Goal: Find specific page/section: Find specific page/section

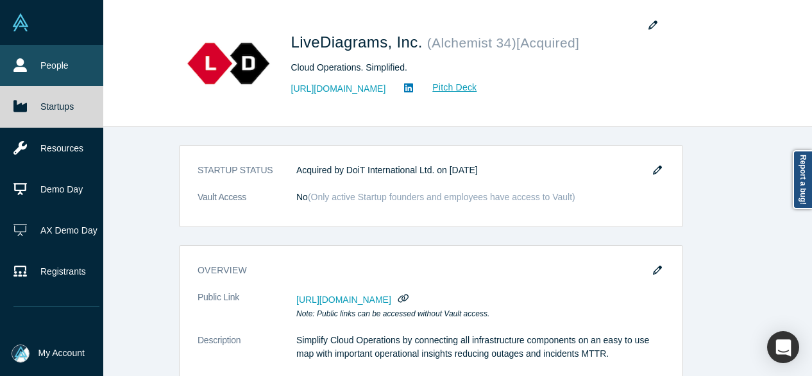
click at [34, 64] on link "People" at bounding box center [56, 65] width 113 height 41
click at [32, 67] on link "People" at bounding box center [56, 65] width 113 height 41
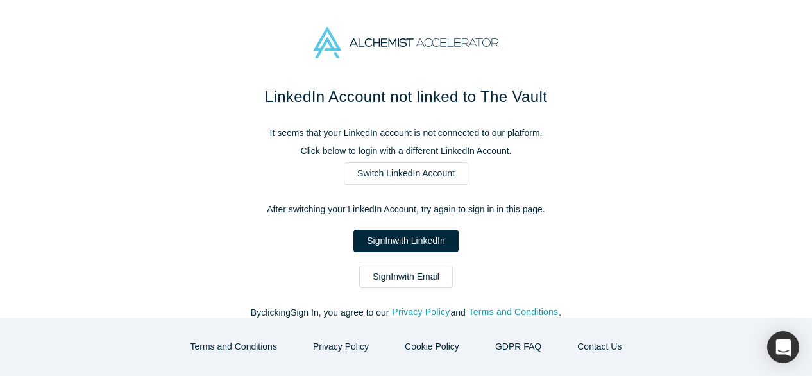
click at [384, 284] on link "Sign In with Email" at bounding box center [406, 277] width 94 height 22
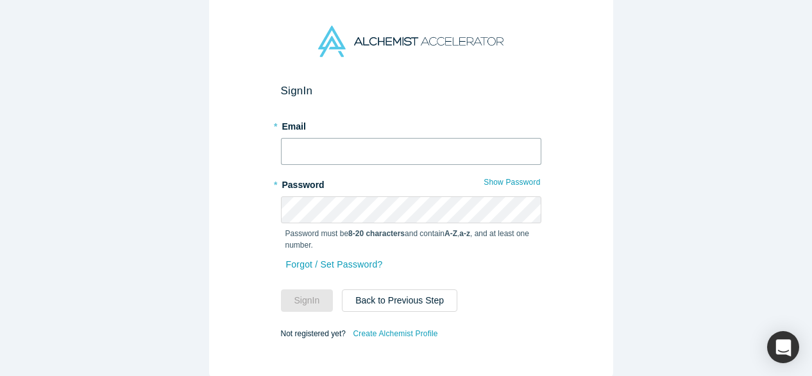
click at [368, 149] on input "text" at bounding box center [411, 151] width 260 height 27
type input "mia@alchemistaccelerator.com"
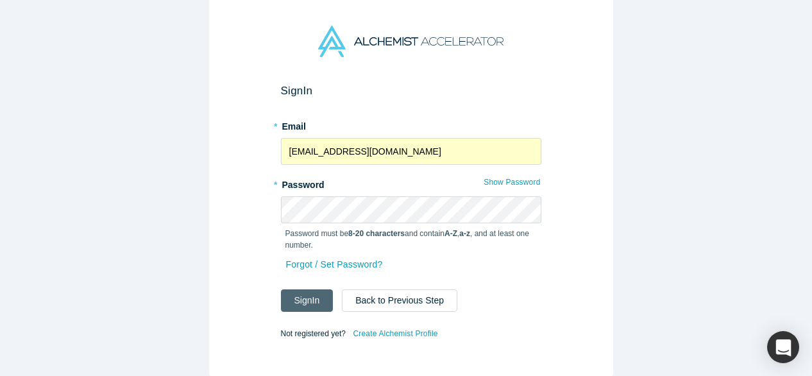
click at [286, 300] on button "Sign In" at bounding box center [307, 300] width 53 height 22
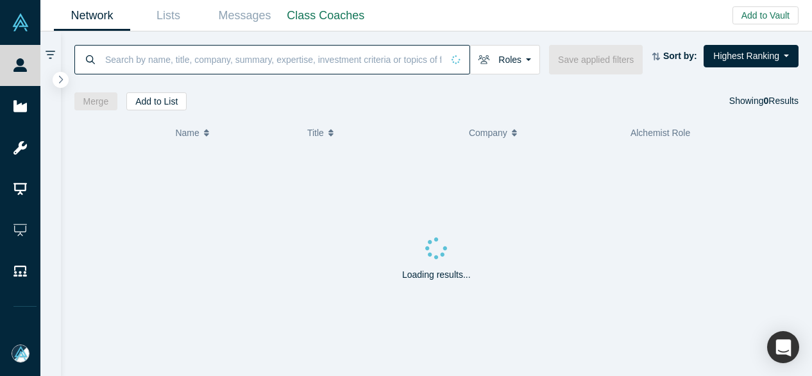
click at [117, 62] on input at bounding box center [273, 59] width 339 height 30
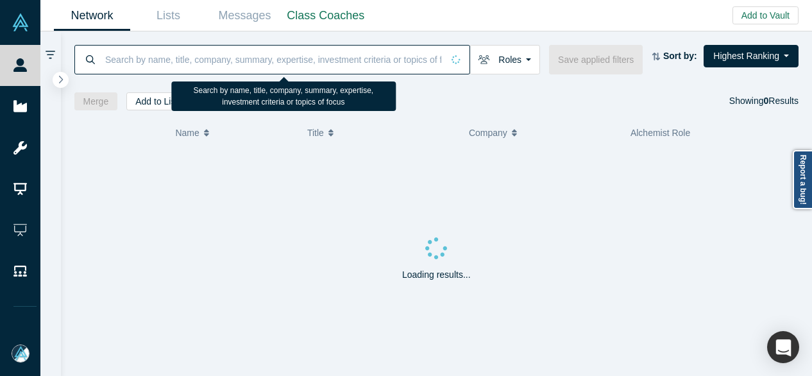
paste input "Emmanuel Massenez"
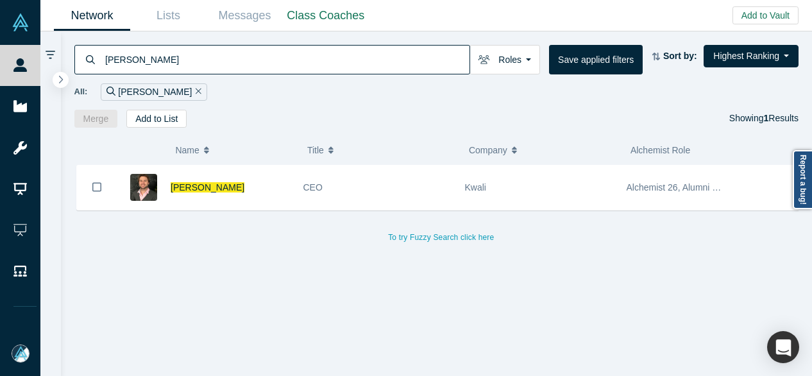
type input "Emmanuel Massenez"
